Goal: Find specific page/section: Find specific page/section

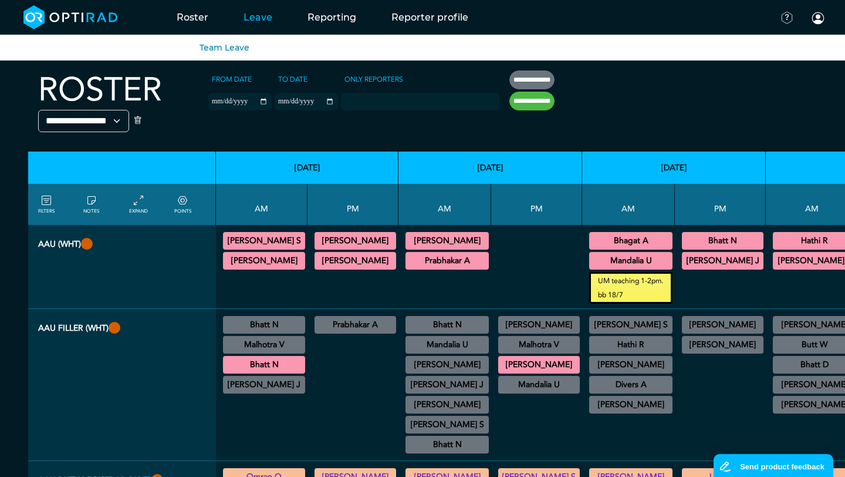
click at [259, 19] on link "Leave" at bounding box center [258, 17] width 64 height 46
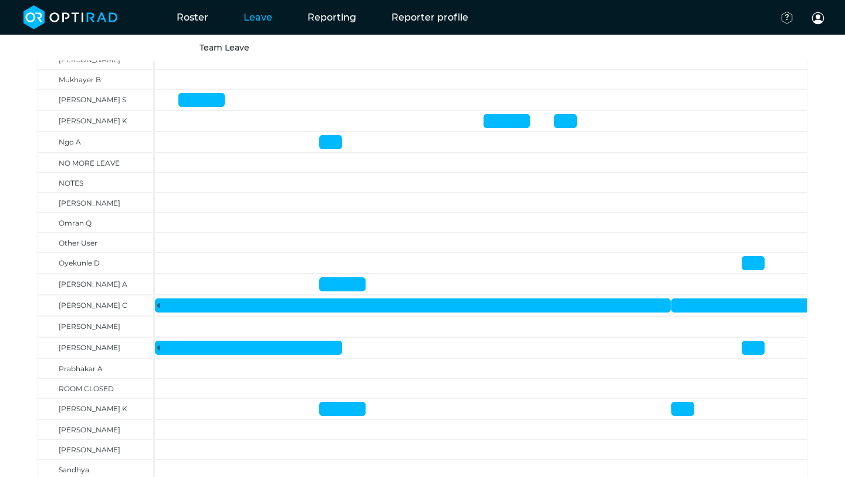
scroll to position [1174, 0]
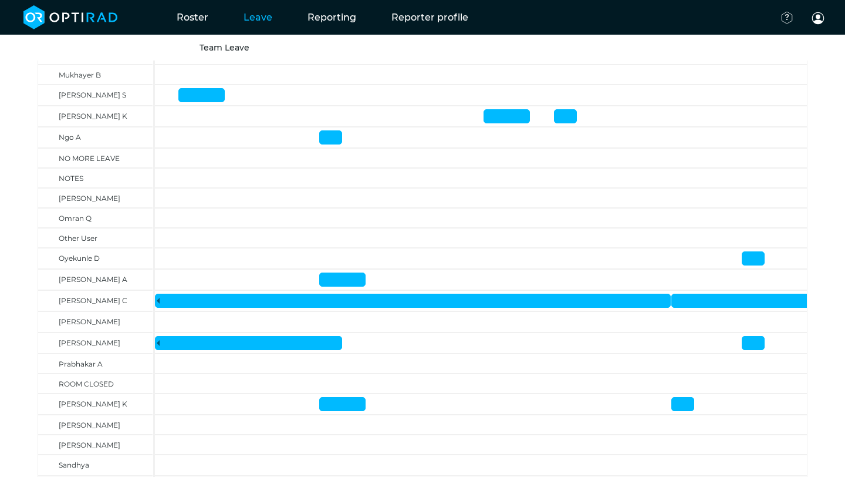
click at [73, 278] on span "[PERSON_NAME] A" at bounding box center [93, 279] width 69 height 9
click at [341, 279] on div at bounding box center [342, 279] width 44 height 9
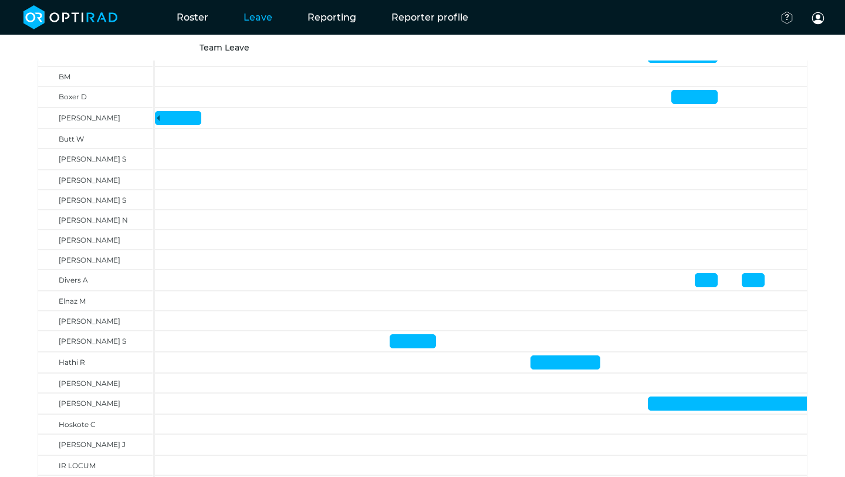
scroll to position [0, 0]
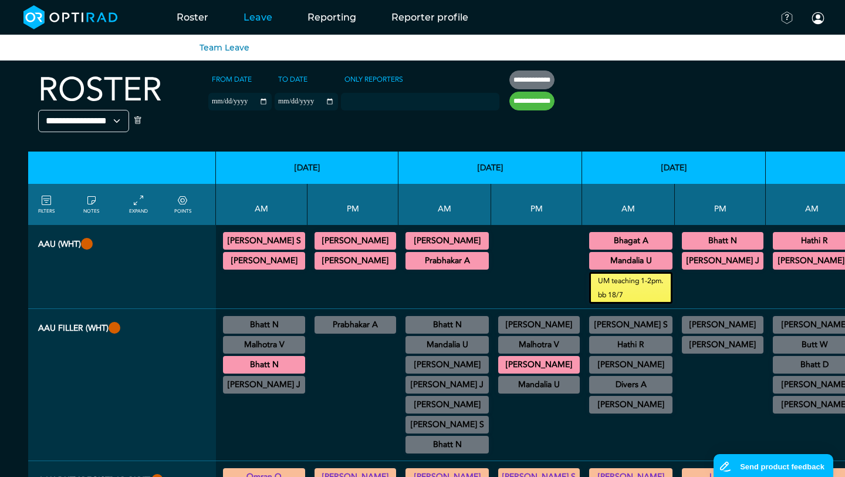
click at [253, 25] on link "Leave" at bounding box center [258, 17] width 64 height 46
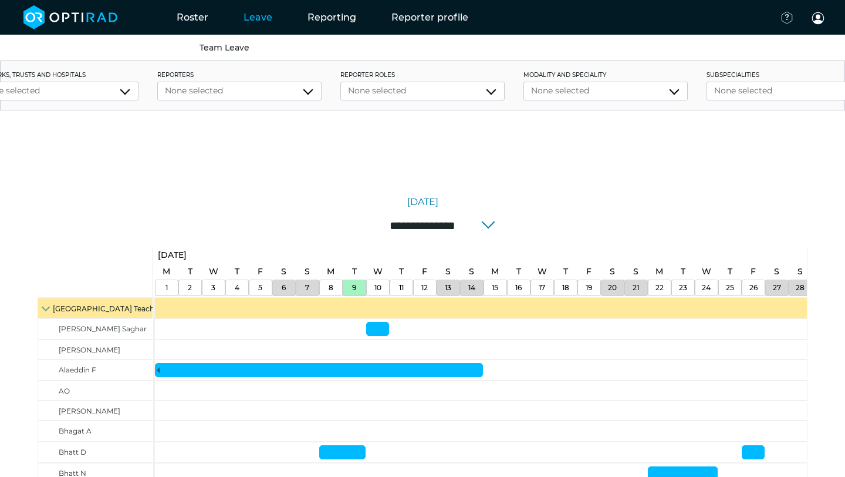
click at [228, 50] on link "Team Leave" at bounding box center [225, 47] width 50 height 11
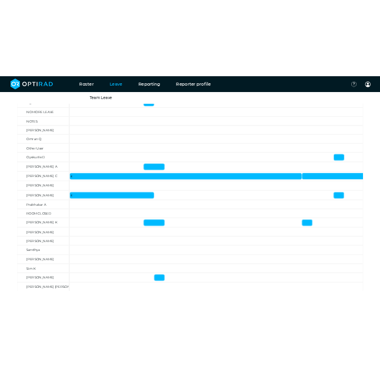
scroll to position [1259, 0]
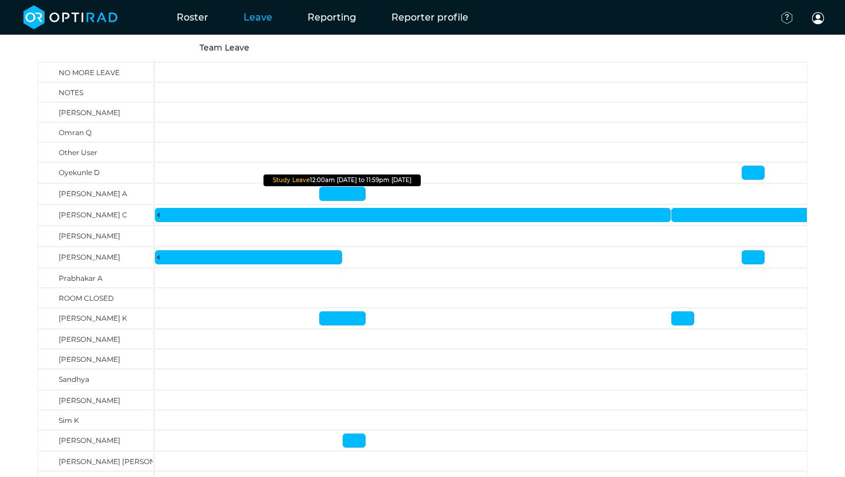
click at [342, 190] on div at bounding box center [342, 193] width 44 height 9
